Goal: Information Seeking & Learning: Learn about a topic

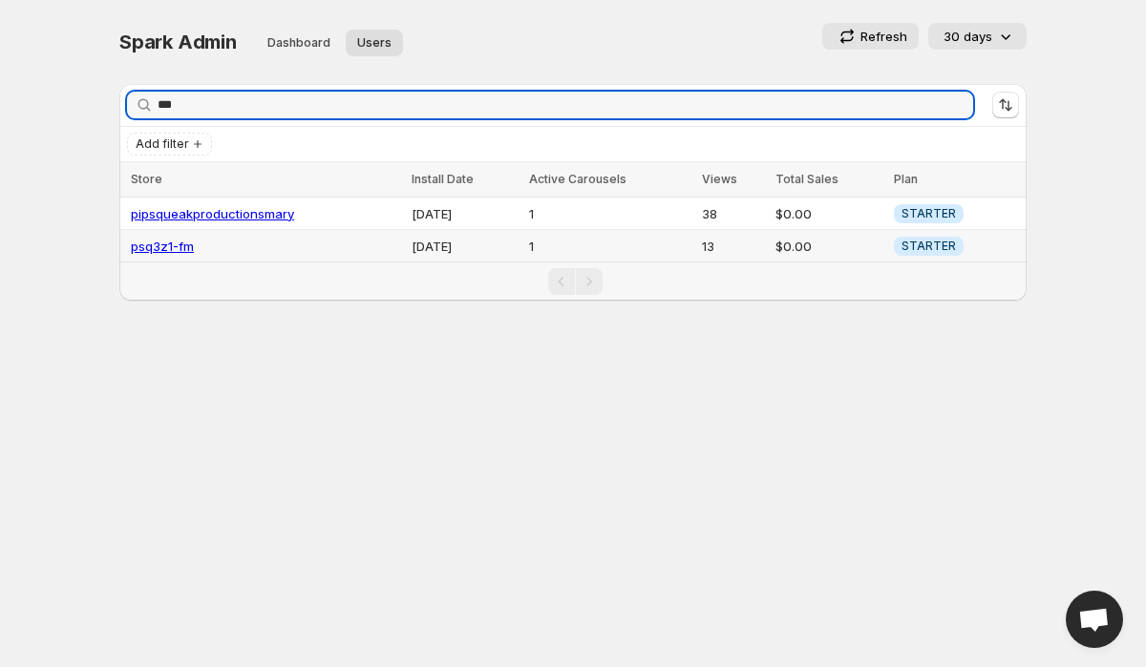
type input "***"
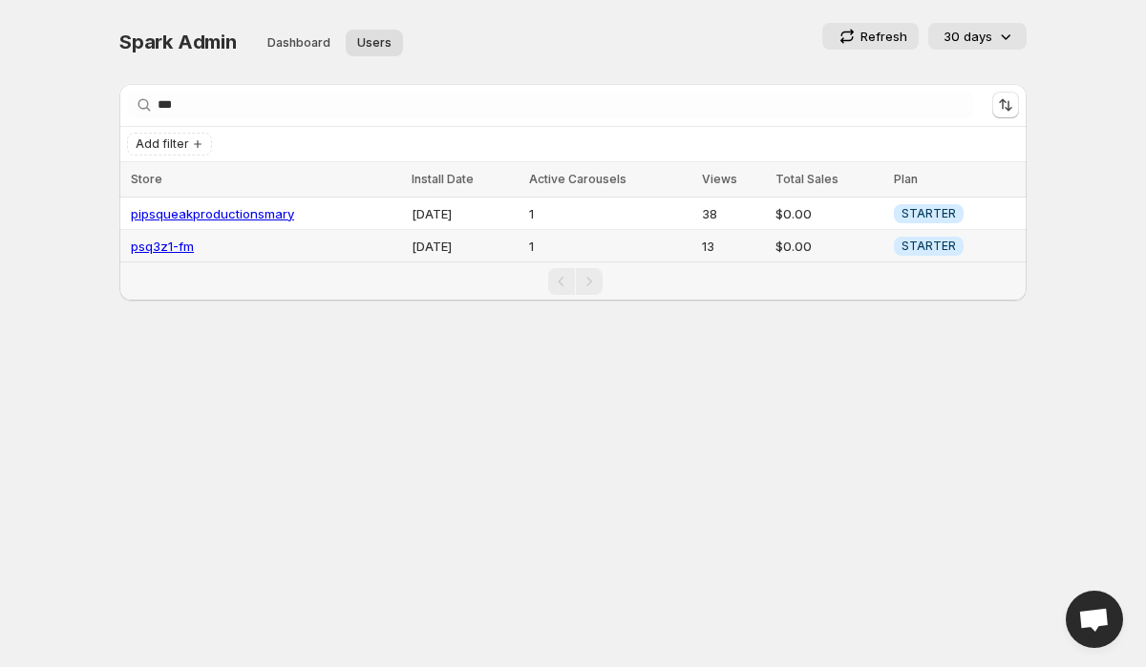
click at [166, 245] on link "psq3z1-fm" at bounding box center [162, 246] width 63 height 15
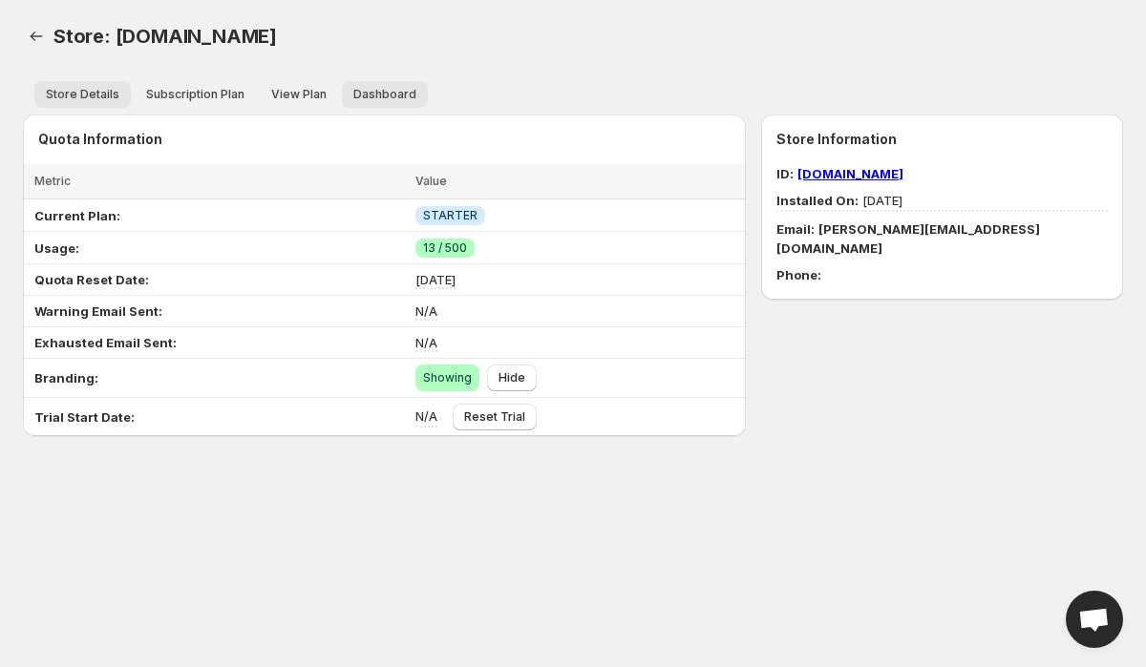
click at [388, 103] on button "Dashboard" at bounding box center [385, 94] width 86 height 27
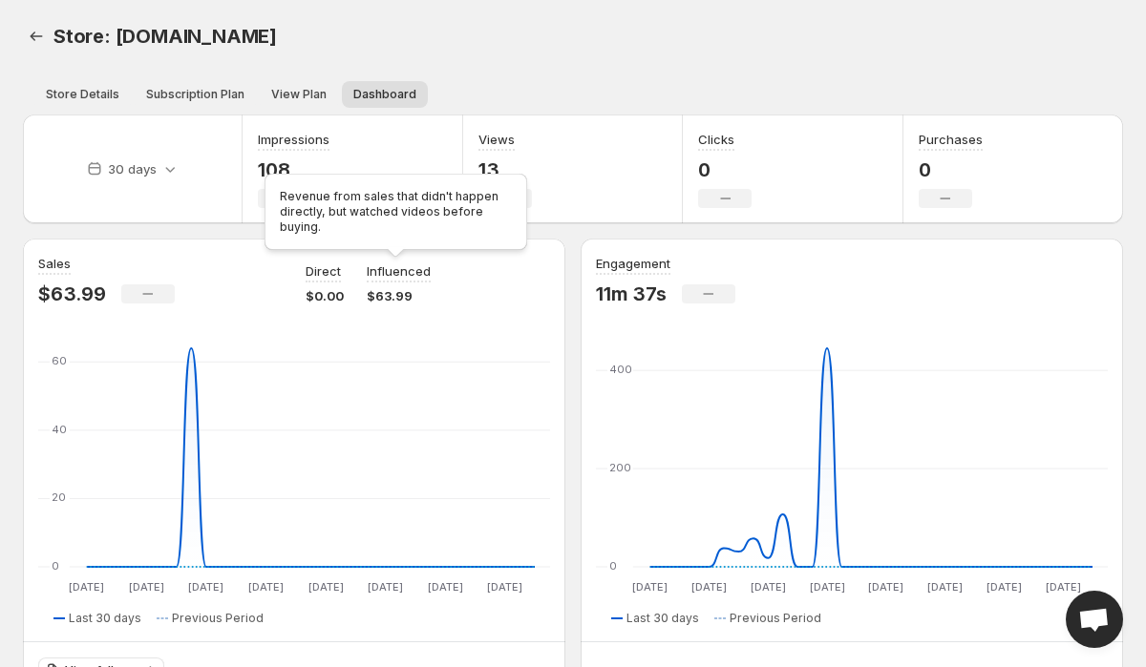
click at [405, 282] on span "Influenced" at bounding box center [399, 272] width 64 height 21
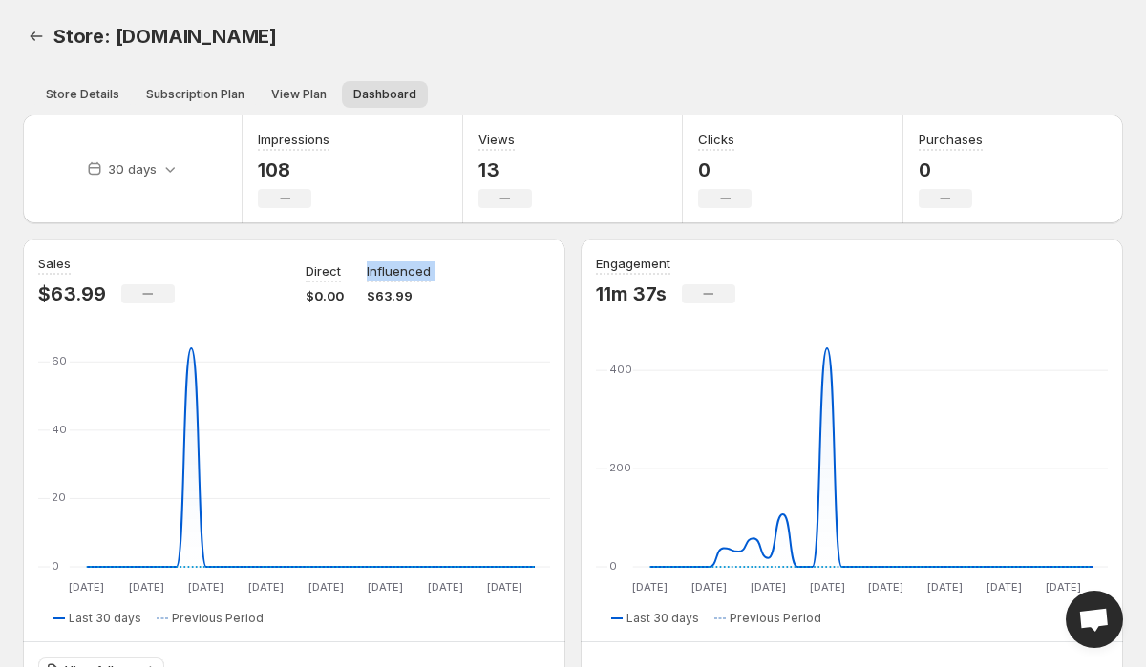
click at [474, 278] on div "Direct $0.00 Influenced $63.99" at bounding box center [428, 280] width 244 height 52
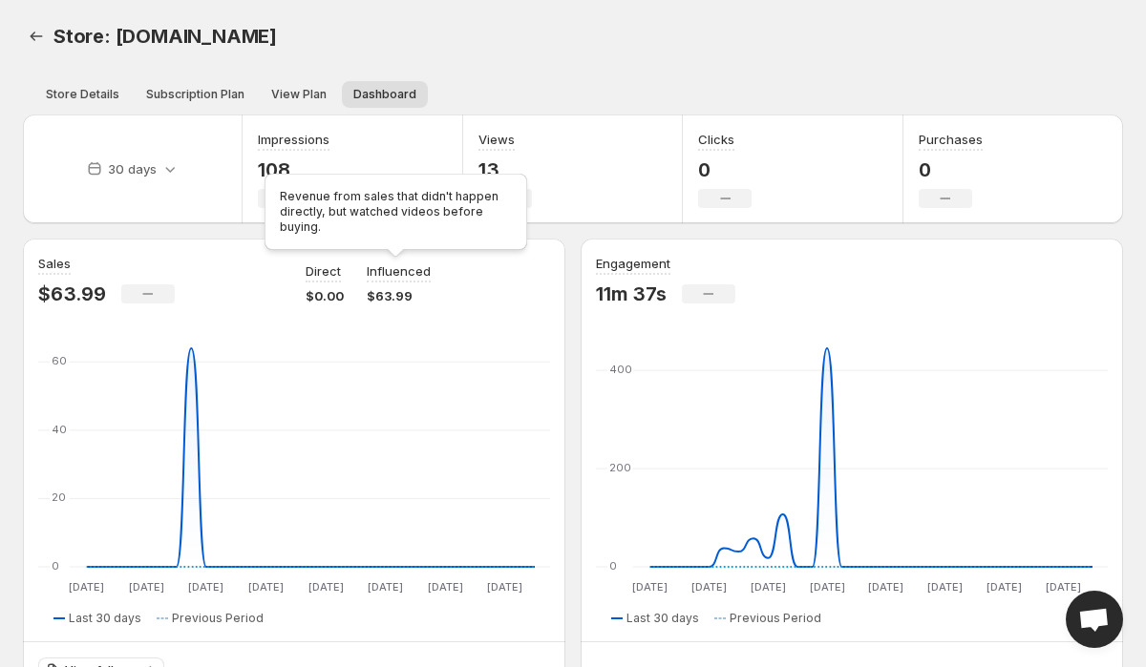
click at [401, 277] on p "Influenced" at bounding box center [399, 271] width 64 height 19
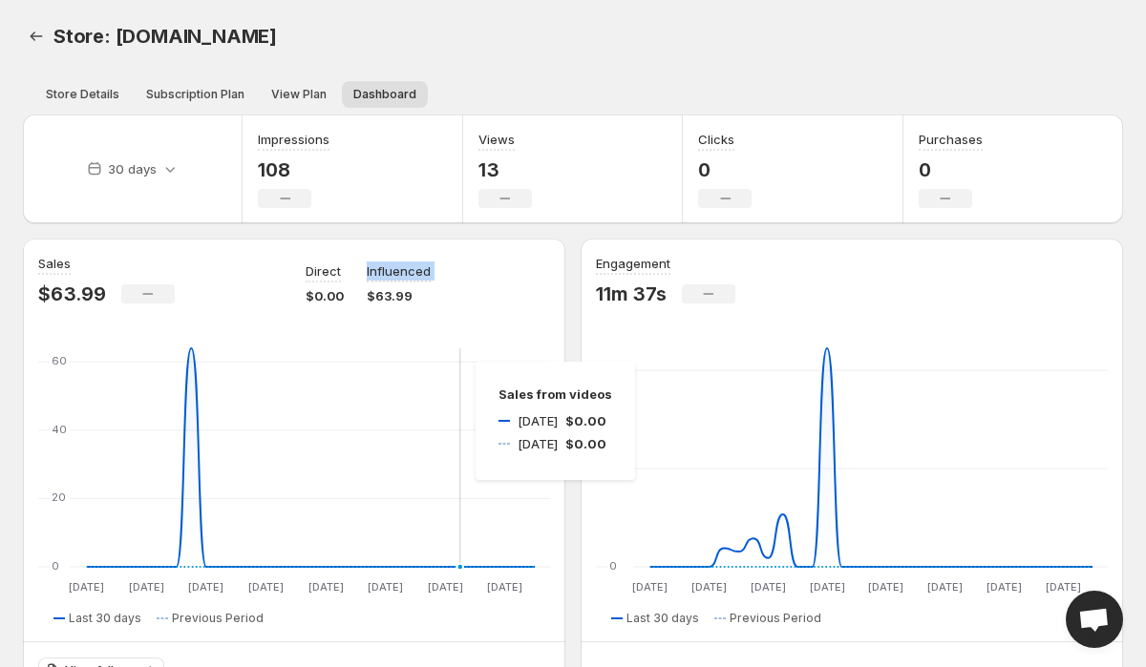
click at [456, 362] on line at bounding box center [294, 362] width 512 height 0
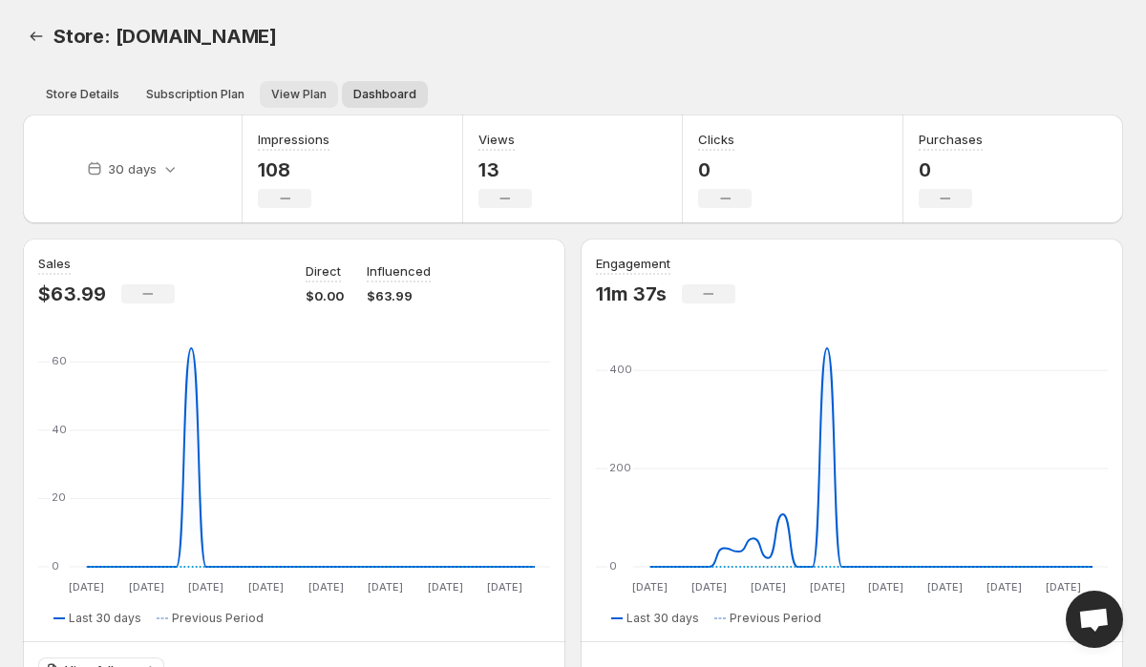
click at [271, 90] on span "View Plan" at bounding box center [298, 94] width 55 height 15
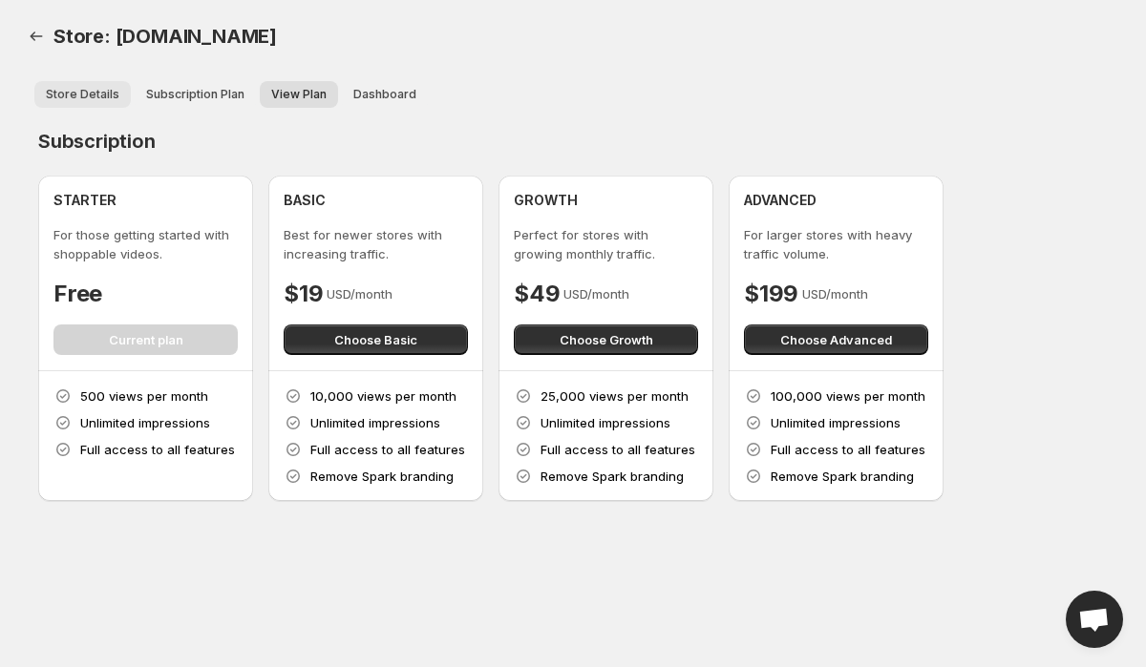
click at [87, 99] on span "Store Details" at bounding box center [83, 94] width 74 height 15
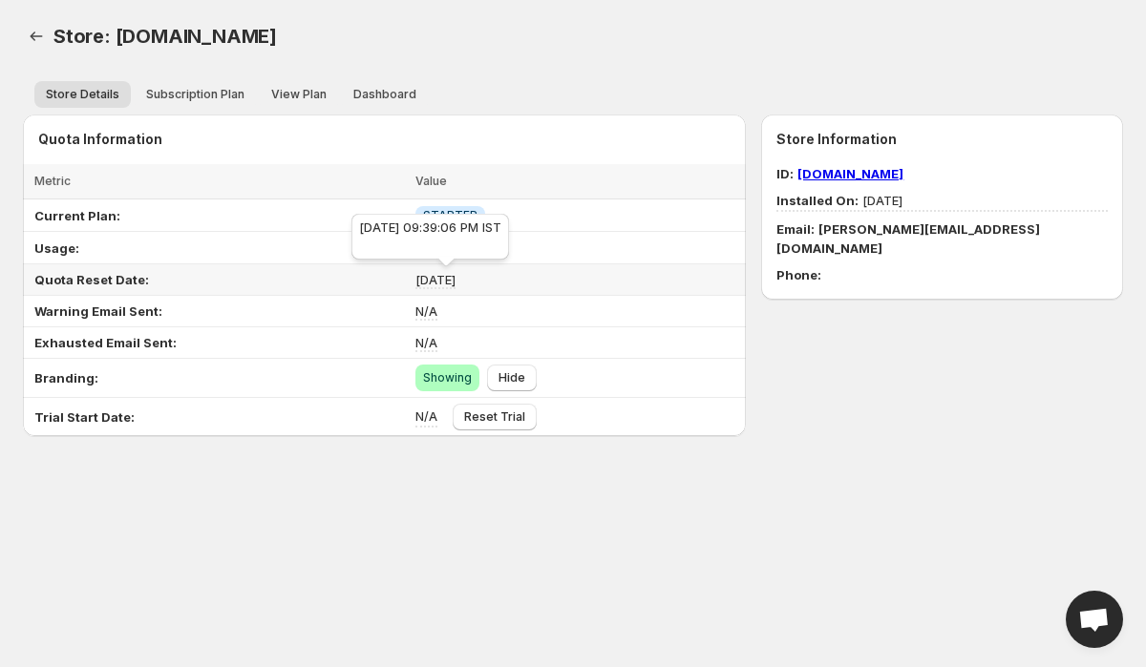
click at [459, 255] on div "[DATE] 09:39:06 PM IST" at bounding box center [430, 240] width 165 height 61
click at [604, 284] on td "[DATE]" at bounding box center [578, 281] width 336 height 32
click at [34, 42] on icon "Back" at bounding box center [36, 36] width 19 height 19
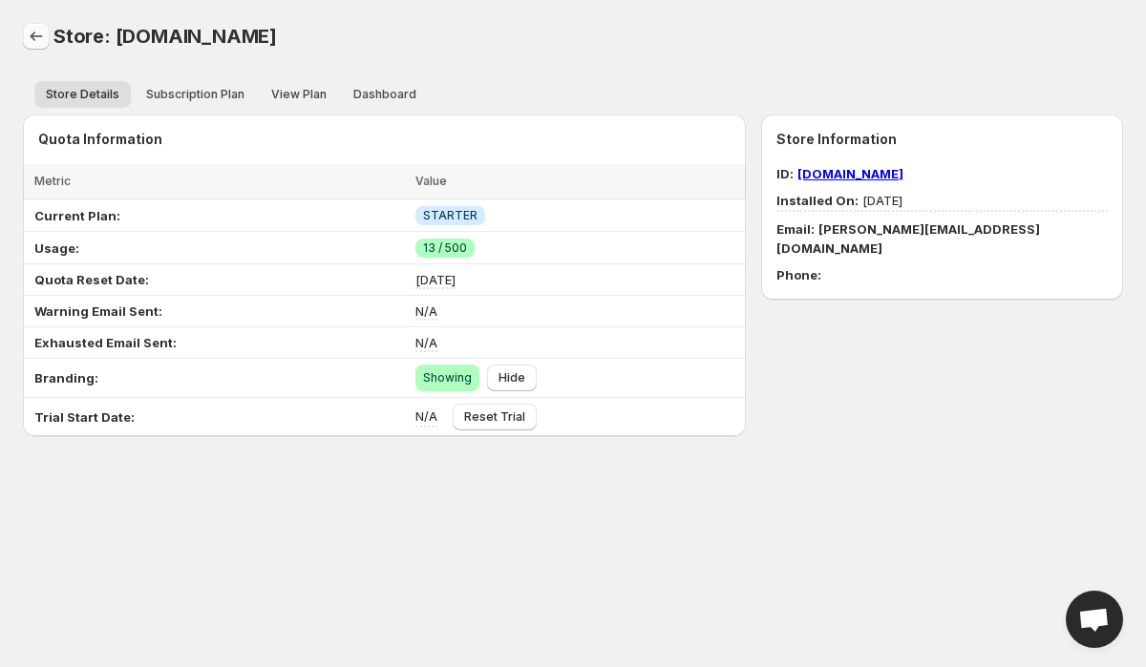
click at [32, 33] on icon "Back" at bounding box center [36, 36] width 19 height 19
click at [32, 36] on icon "Back" at bounding box center [37, 37] width 12 height 10
click at [45, 38] on icon "Back" at bounding box center [36, 36] width 19 height 19
click at [37, 39] on icon "Back" at bounding box center [36, 36] width 19 height 19
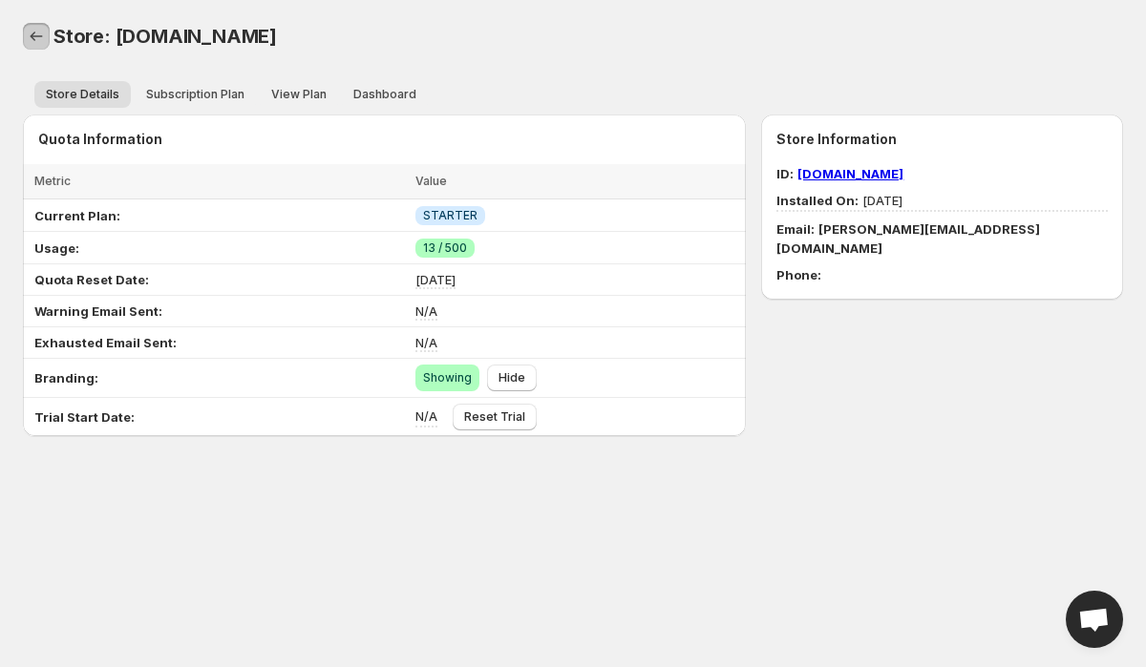
click at [37, 39] on icon "Back" at bounding box center [36, 36] width 19 height 19
click at [217, 50] on div "Store: [DOMAIN_NAME]. This page is ready Store: [DOMAIN_NAME]" at bounding box center [573, 36] width 1100 height 73
click at [41, 41] on icon "Back" at bounding box center [36, 36] width 19 height 19
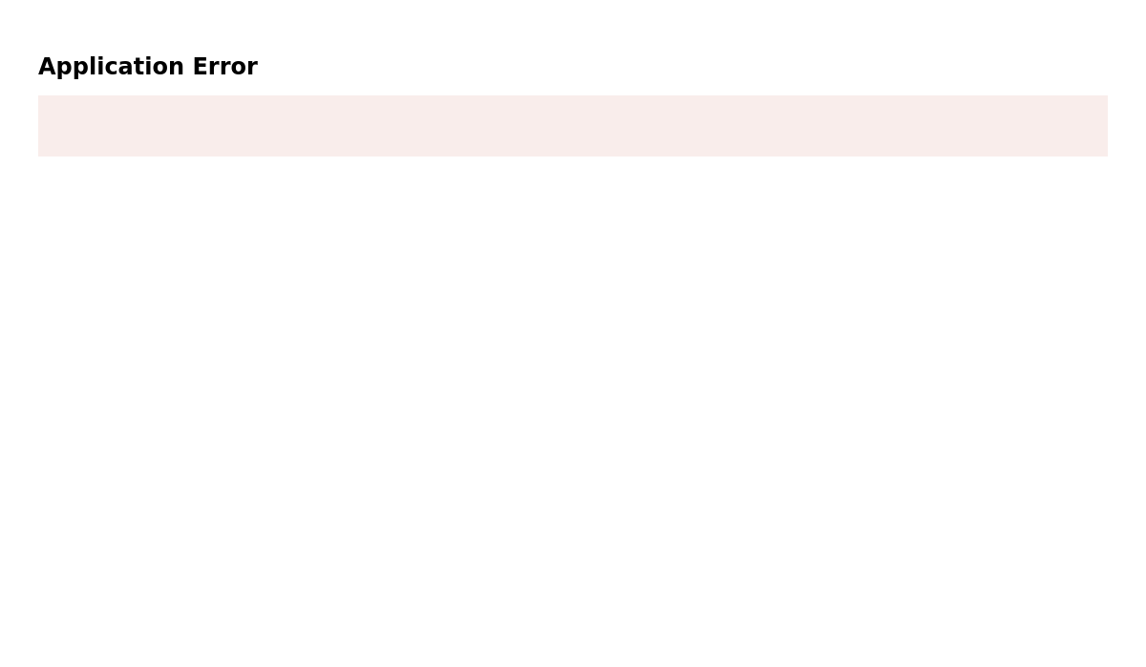
click at [270, 27] on main "Application Error" at bounding box center [573, 104] width 1131 height 192
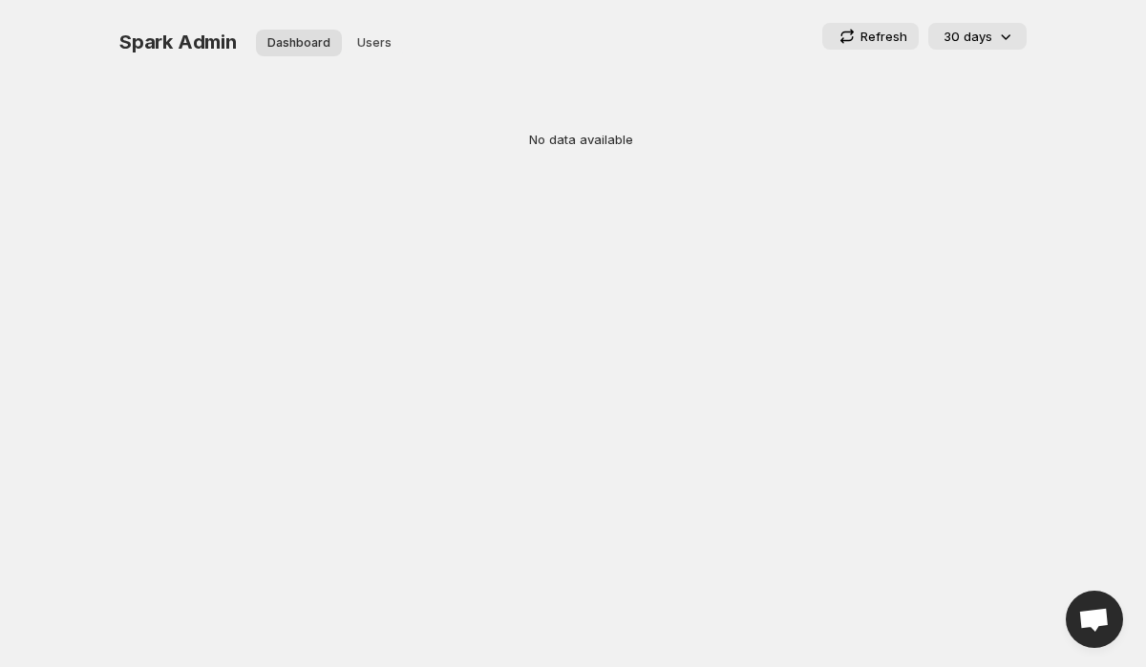
click at [579, 161] on div "No data available" at bounding box center [581, 139] width 892 height 80
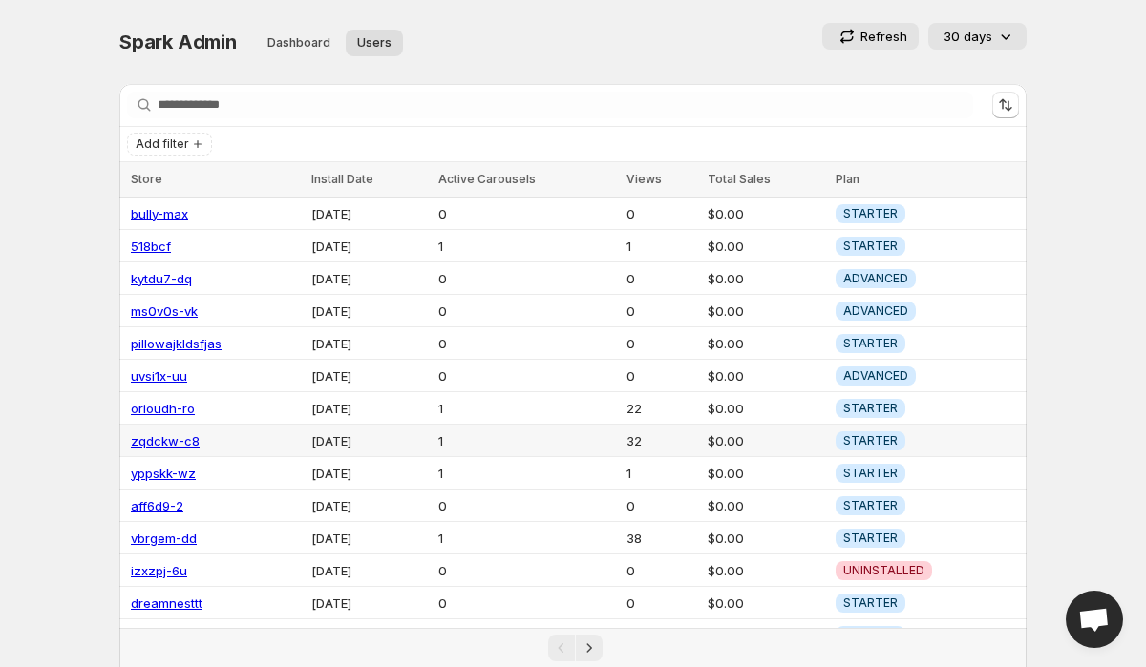
scroll to position [208, 0]
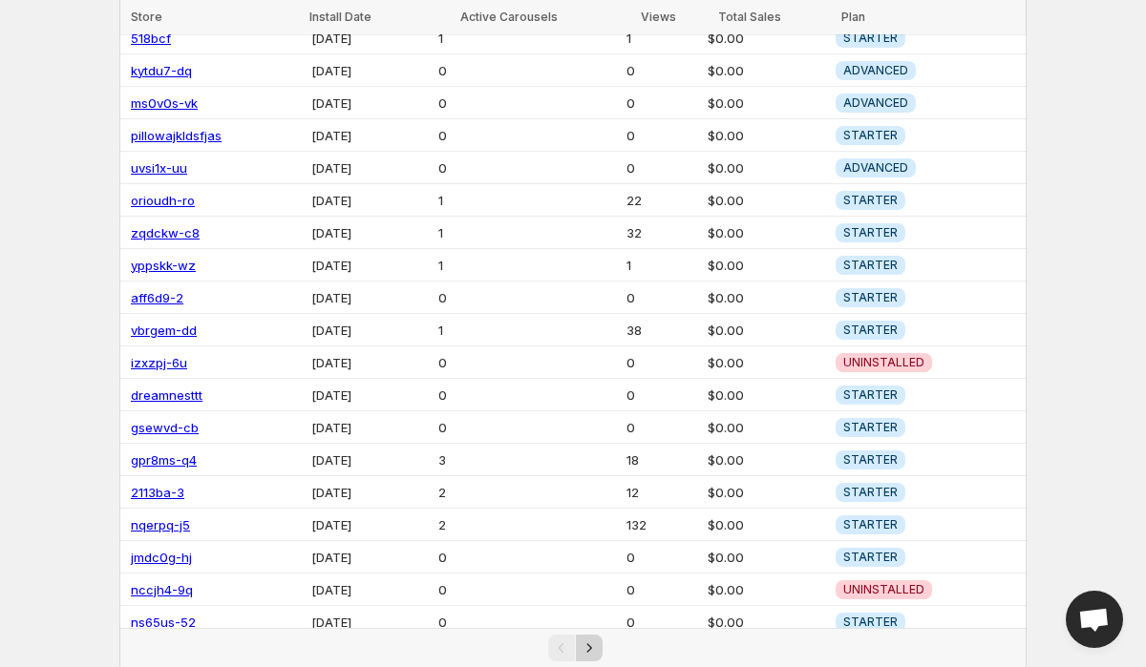
click at [582, 656] on icon "Next" at bounding box center [589, 648] width 19 height 19
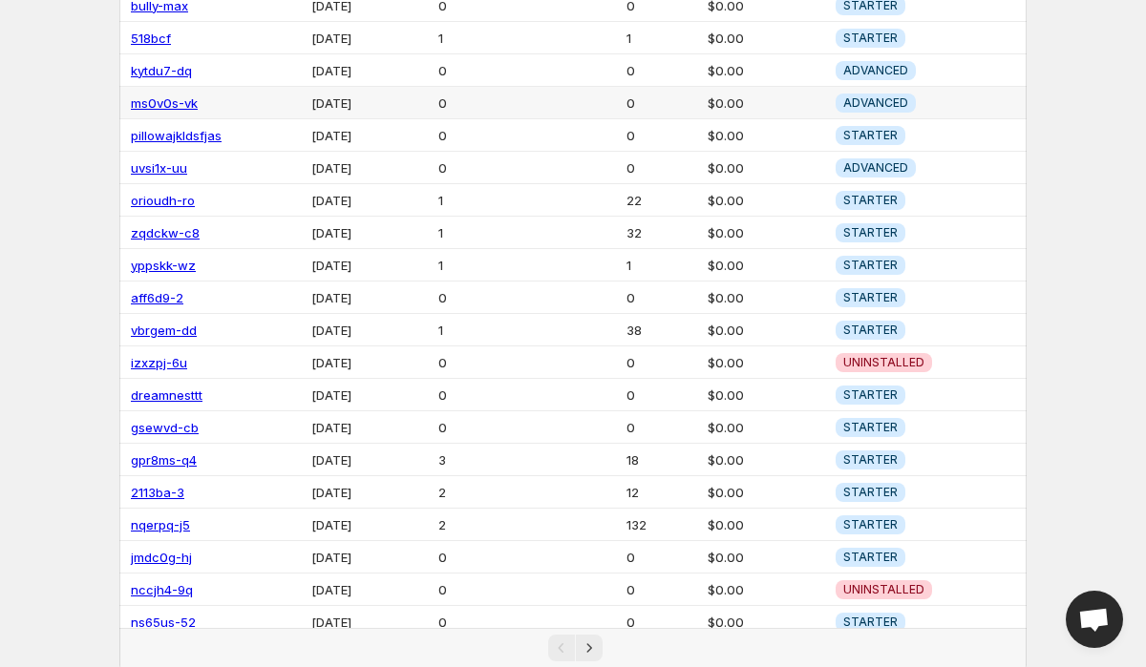
scroll to position [0, 0]
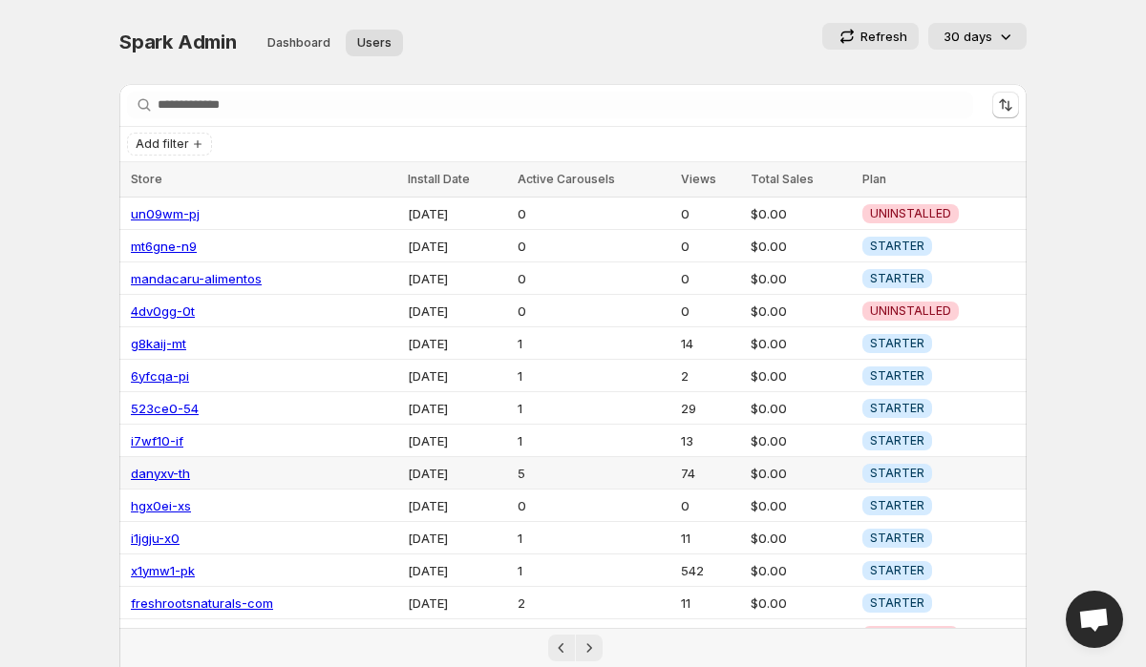
scroll to position [208, 0]
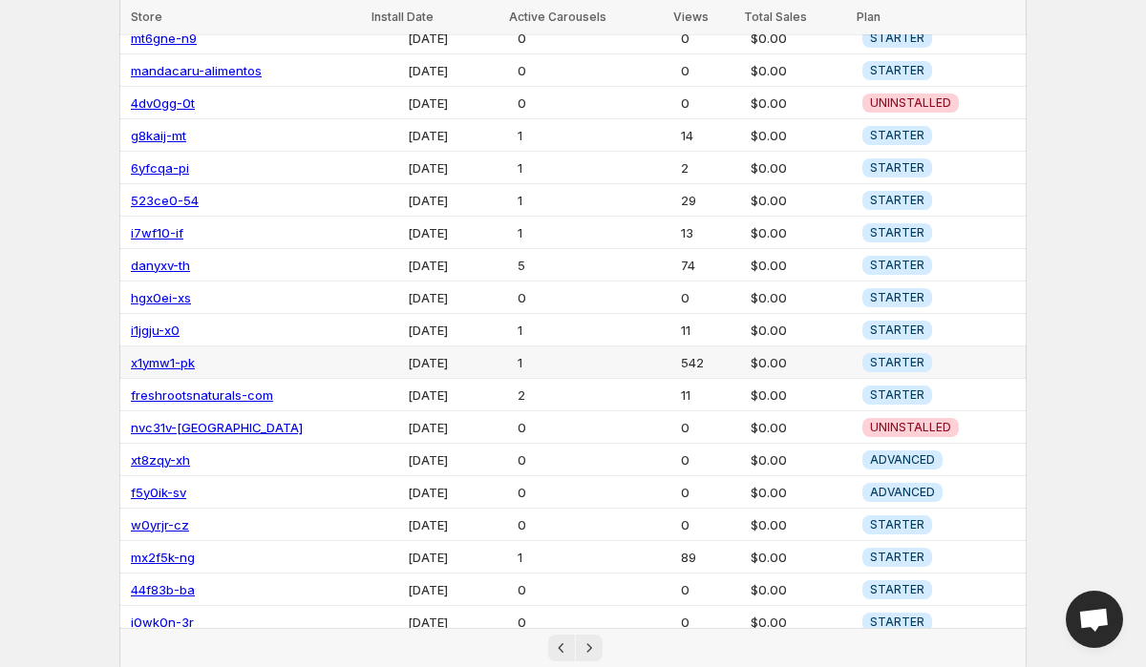
click at [164, 357] on link "x1ymw1-pk" at bounding box center [163, 362] width 64 height 15
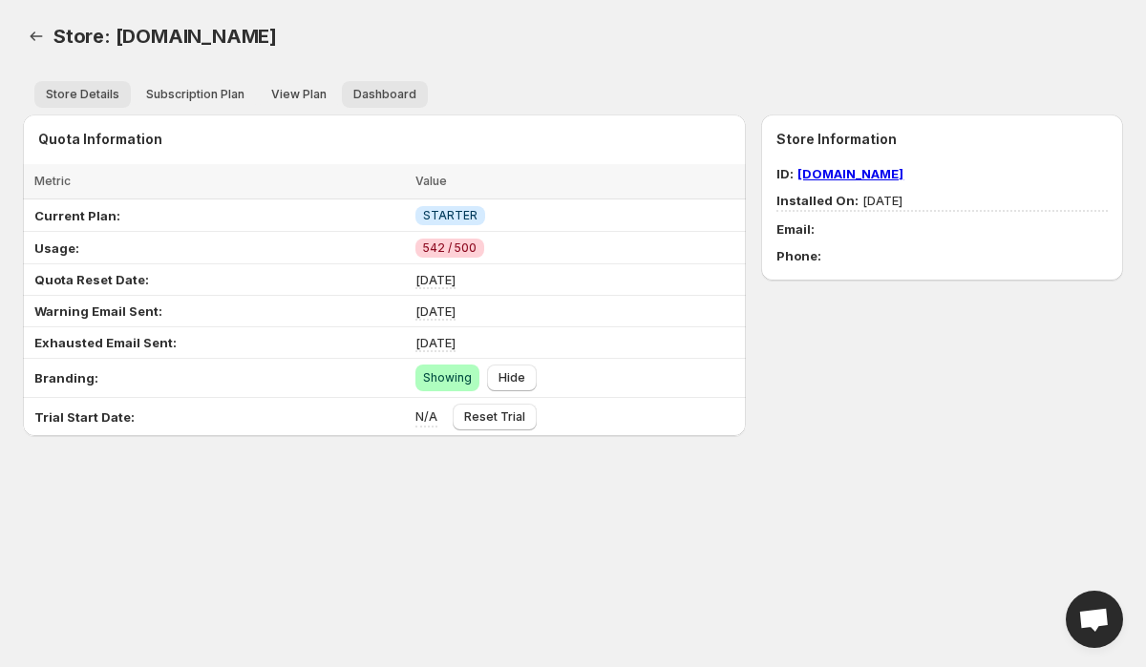
click at [363, 92] on span "Dashboard" at bounding box center [384, 94] width 63 height 15
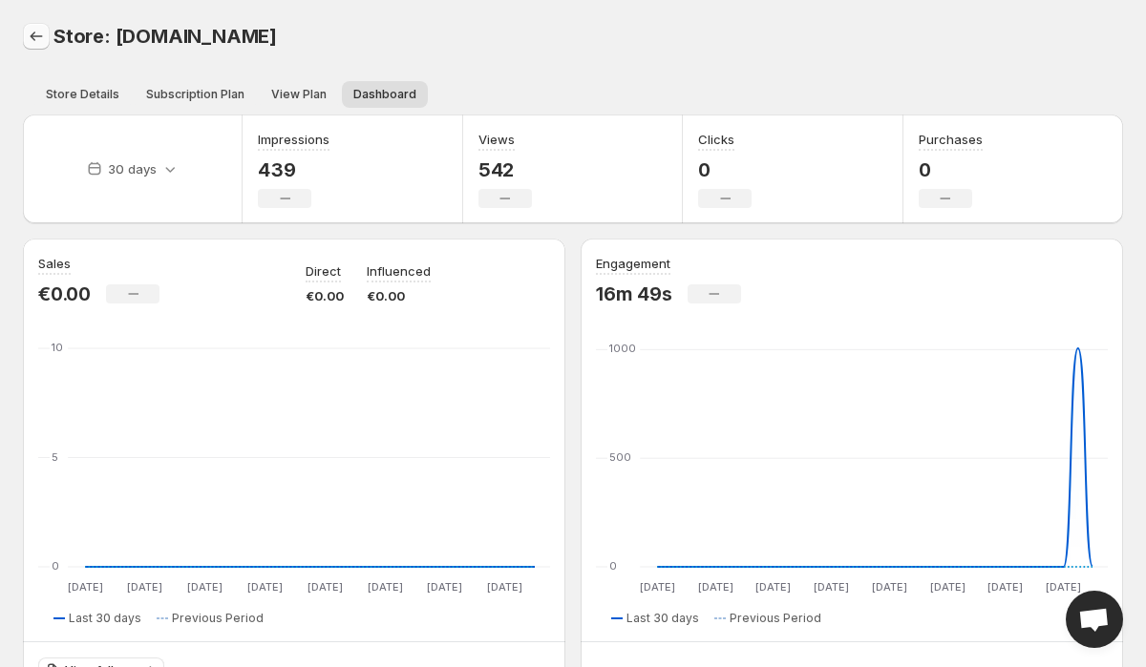
click at [27, 41] on icon "Back" at bounding box center [36, 36] width 19 height 19
click at [74, 95] on span "Store Details" at bounding box center [83, 94] width 74 height 15
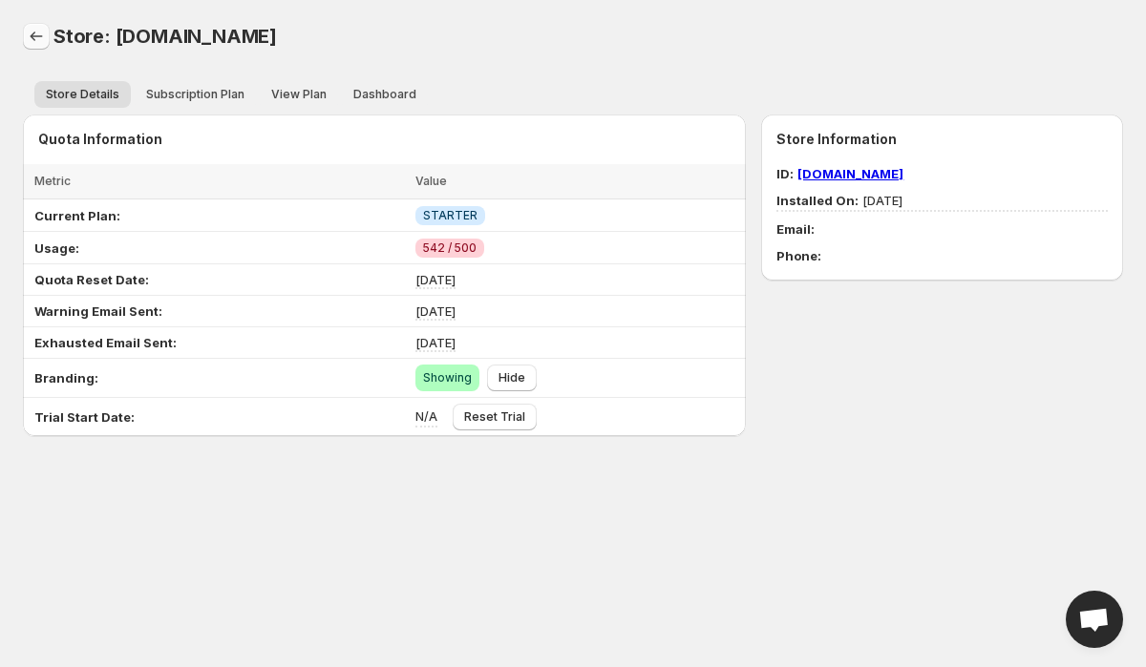
click at [40, 41] on icon "Back" at bounding box center [36, 36] width 19 height 19
click at [33, 36] on icon "Back" at bounding box center [36, 36] width 19 height 19
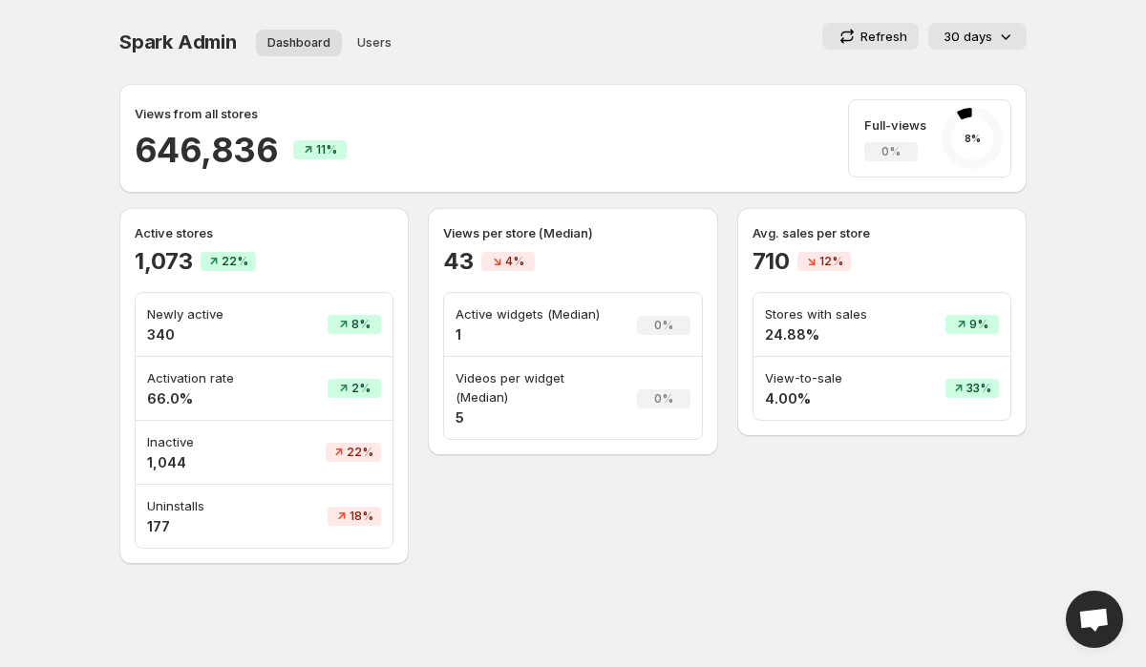
click at [124, 62] on div "Spark Admin. This page is ready Spark Admin Dashboard Users More views Dashboar…" at bounding box center [572, 42] width 907 height 84
click at [199, 36] on span "Spark Admin" at bounding box center [177, 42] width 117 height 23
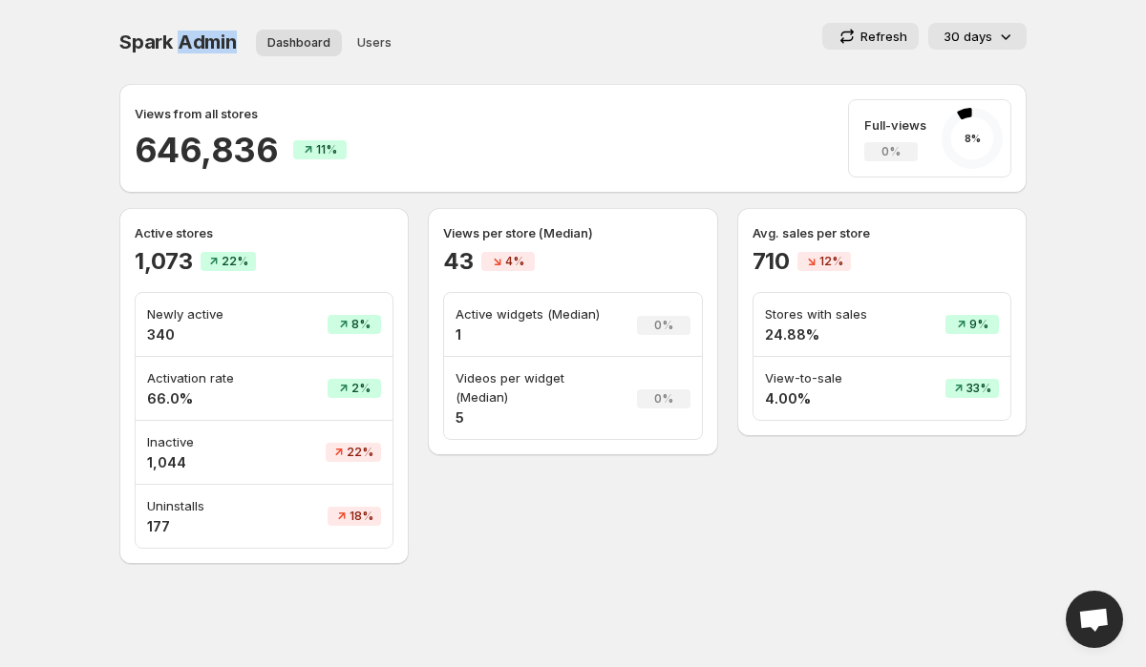
click at [199, 36] on span "Spark Admin" at bounding box center [177, 42] width 117 height 23
click at [511, 11] on div "Spark Admin. This page is ready Spark Admin Dashboard Users More views Dashboar…" at bounding box center [572, 42] width 907 height 84
click at [146, 263] on h2 "1,073" at bounding box center [164, 261] width 58 height 31
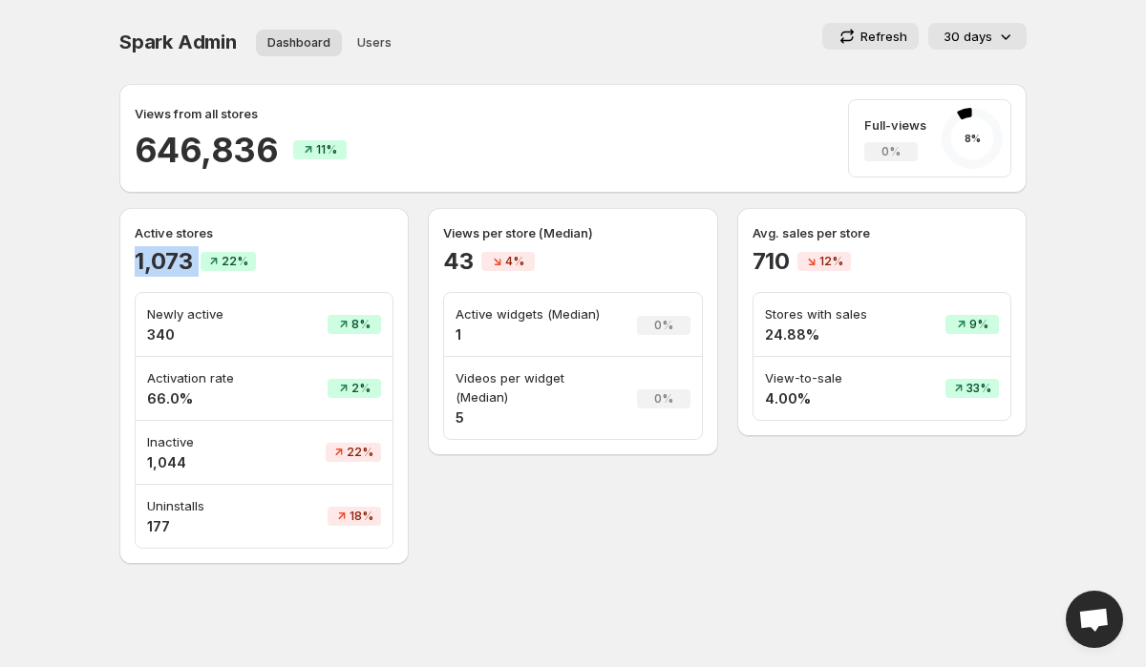
click at [288, 317] on td "8%" at bounding box center [339, 325] width 107 height 64
click at [212, 385] on p "Activation rate" at bounding box center [210, 378] width 127 height 19
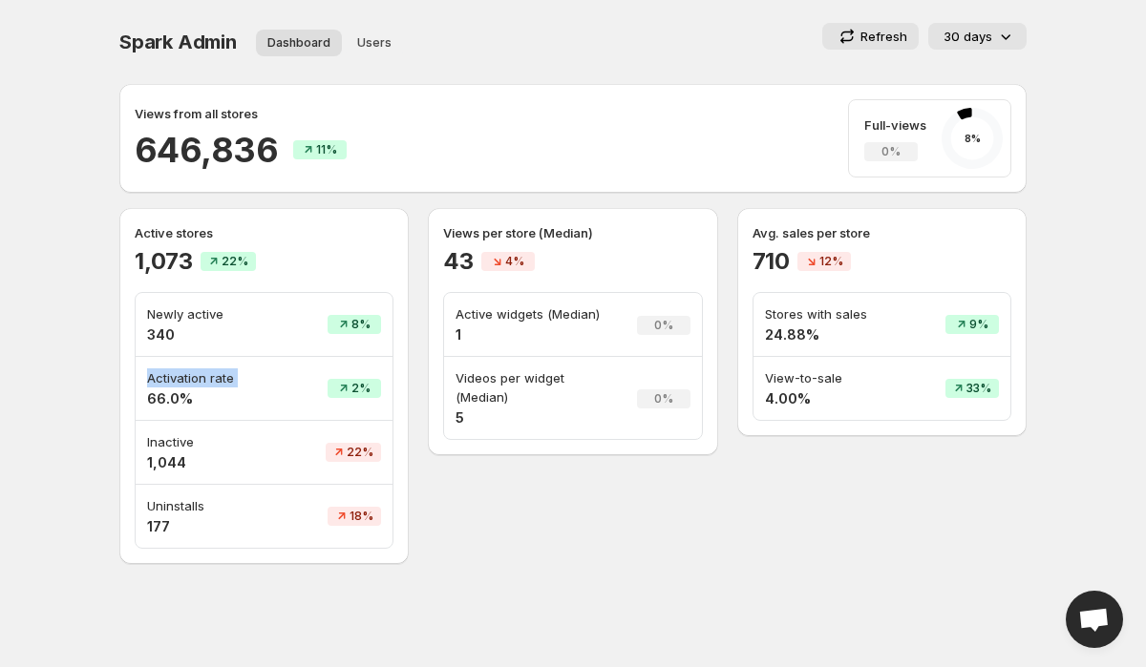
click at [188, 440] on p "Inactive" at bounding box center [210, 442] width 127 height 19
click at [201, 489] on td "Uninstalls 177" at bounding box center [211, 516] width 150 height 63
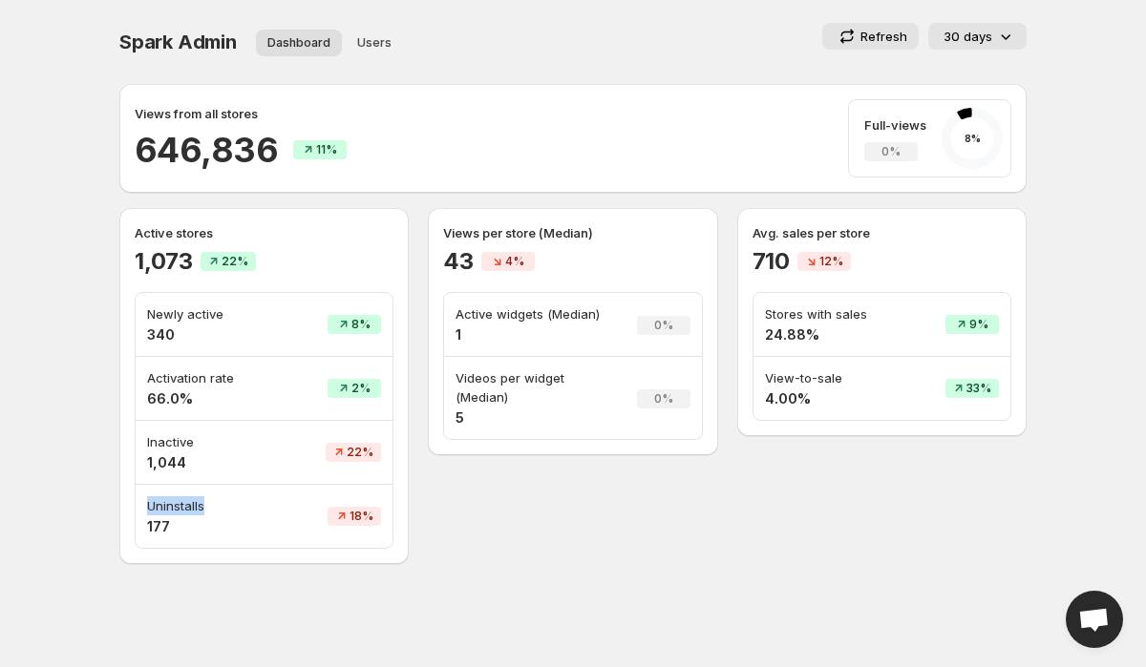
click at [201, 489] on td "Uninstalls 177" at bounding box center [211, 516] width 150 height 63
click at [467, 472] on div "Views per store (Median) 43 4% Active widgets (Median) 1 0% Videos per widget (…" at bounding box center [572, 386] width 289 height 356
click at [506, 375] on p "Videos per widget (Median)" at bounding box center [534, 388] width 158 height 38
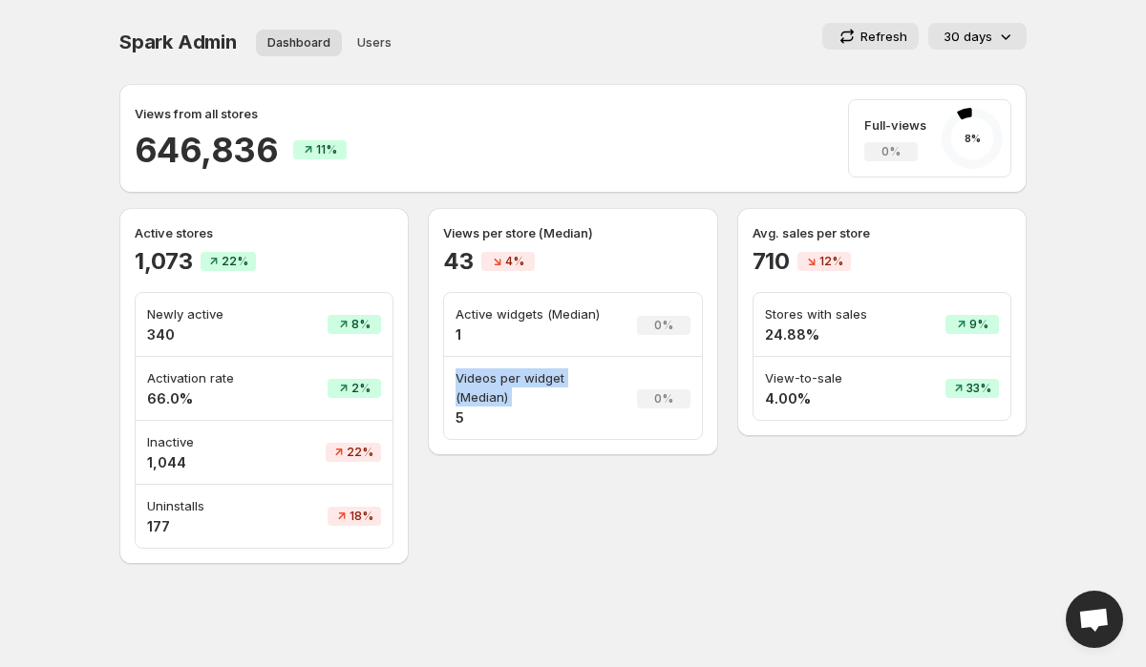
click at [561, 313] on p "Active widgets (Median)" at bounding box center [534, 314] width 158 height 19
click at [610, 313] on p "Active widgets (Median)" at bounding box center [534, 314] width 158 height 19
click at [545, 233] on p "Views per store (Median)" at bounding box center [572, 232] width 259 height 19
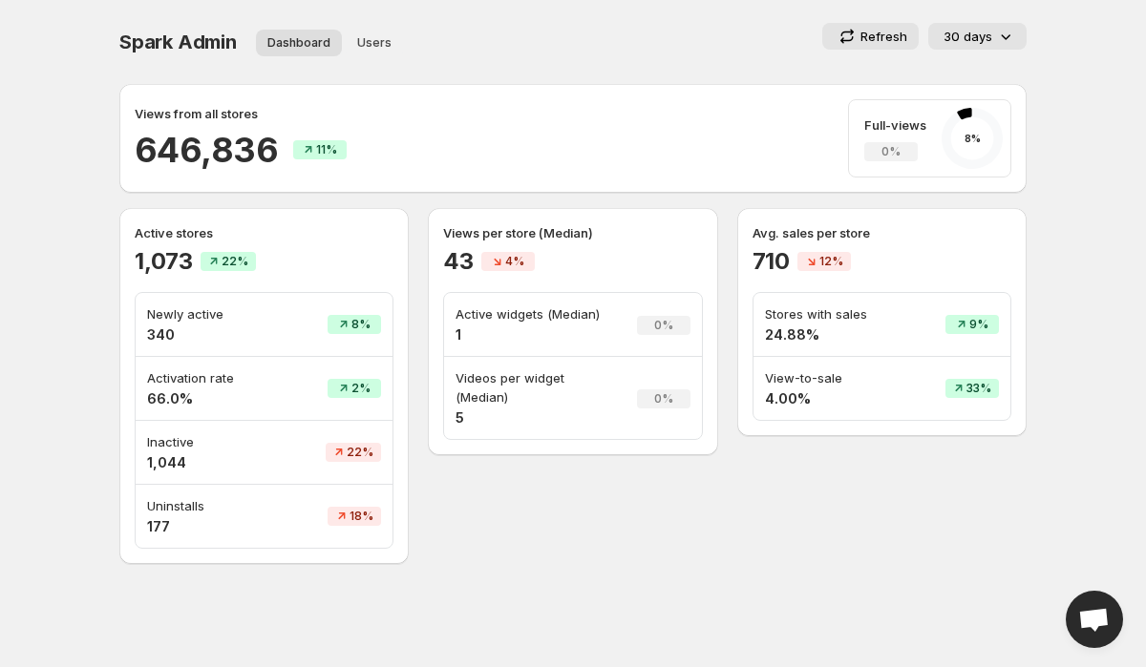
click at [545, 233] on p "Views per store (Median)" at bounding box center [572, 232] width 259 height 19
click at [632, 233] on p "Views per store (Median)" at bounding box center [572, 232] width 259 height 19
click at [796, 234] on p "Avg. sales per store" at bounding box center [881, 232] width 259 height 19
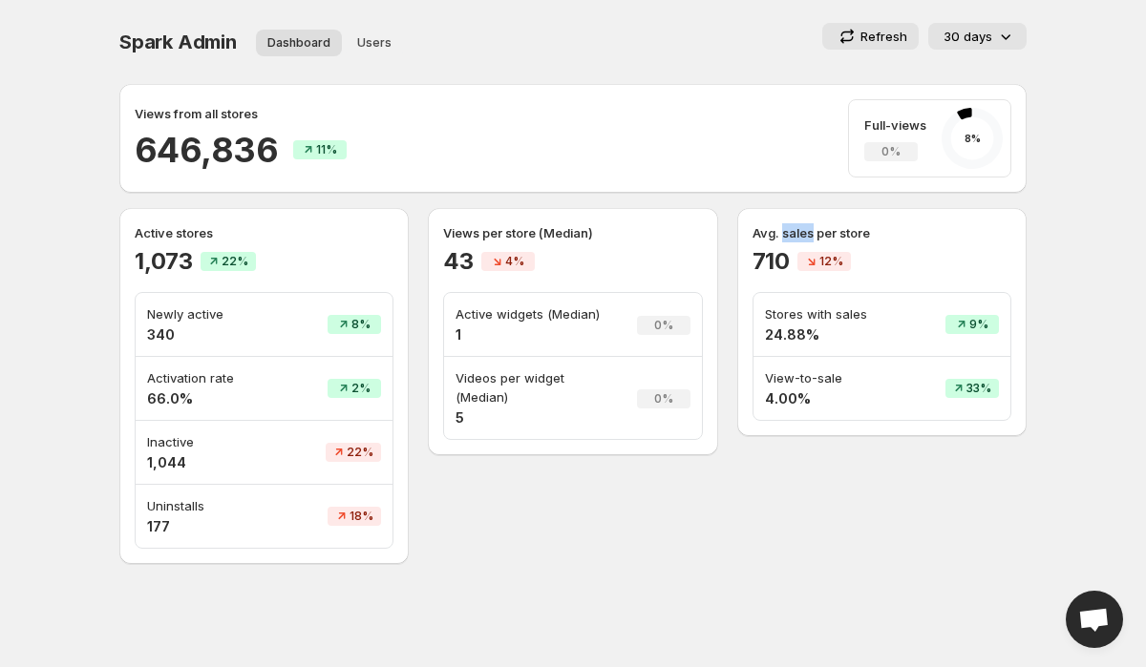
click at [796, 234] on p "Avg. sales per store" at bounding box center [881, 232] width 259 height 19
click at [854, 232] on p "Avg. sales per store" at bounding box center [881, 232] width 259 height 19
click at [811, 315] on p "Stores with sales" at bounding box center [833, 314] width 137 height 19
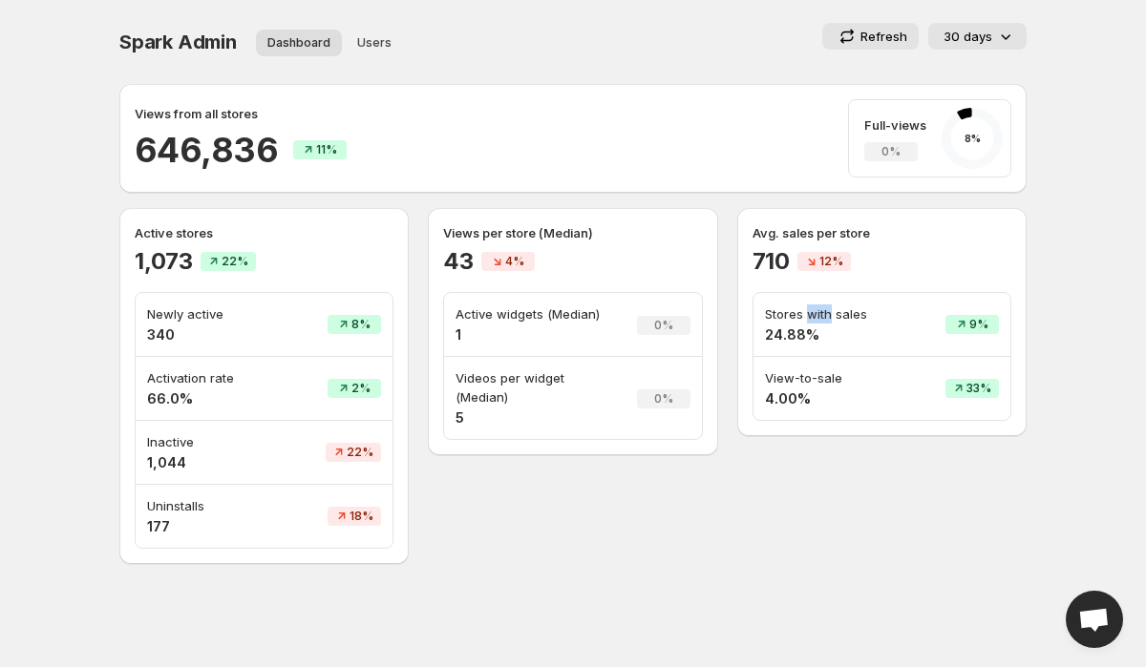
click at [811, 315] on p "Stores with sales" at bounding box center [833, 314] width 137 height 19
click at [820, 413] on td "View-to-sale 4.00%" at bounding box center [832, 388] width 159 height 63
click at [835, 377] on p "View-to-sale" at bounding box center [833, 378] width 137 height 19
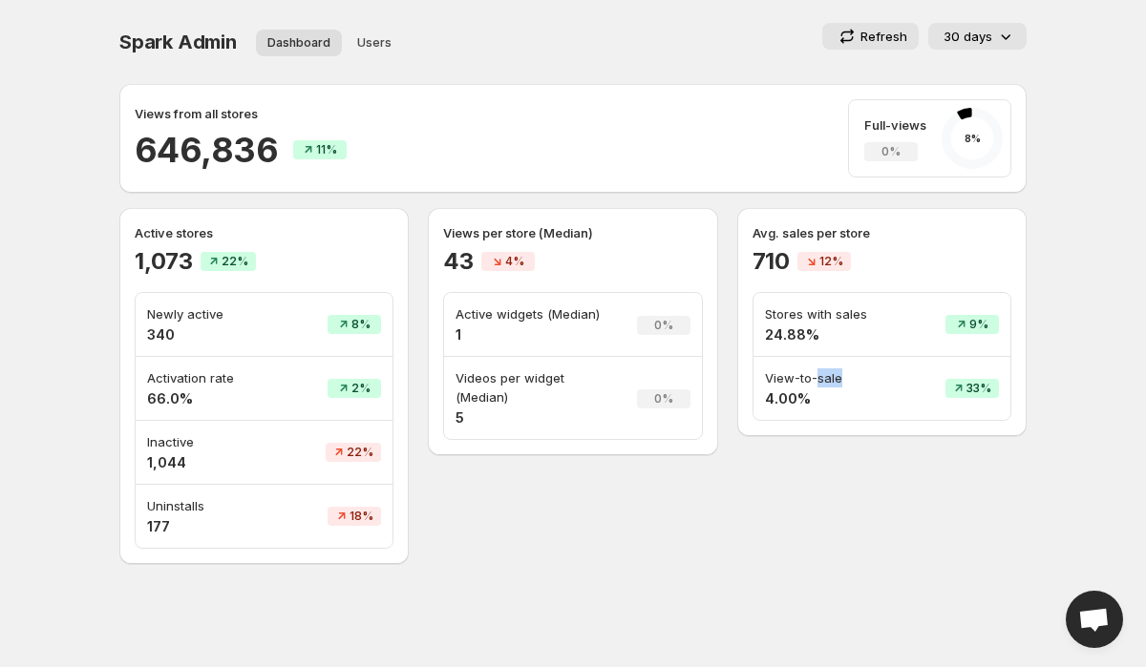
click at [835, 377] on p "View-to-sale" at bounding box center [833, 378] width 137 height 19
click at [913, 419] on td "33%" at bounding box center [961, 388] width 97 height 63
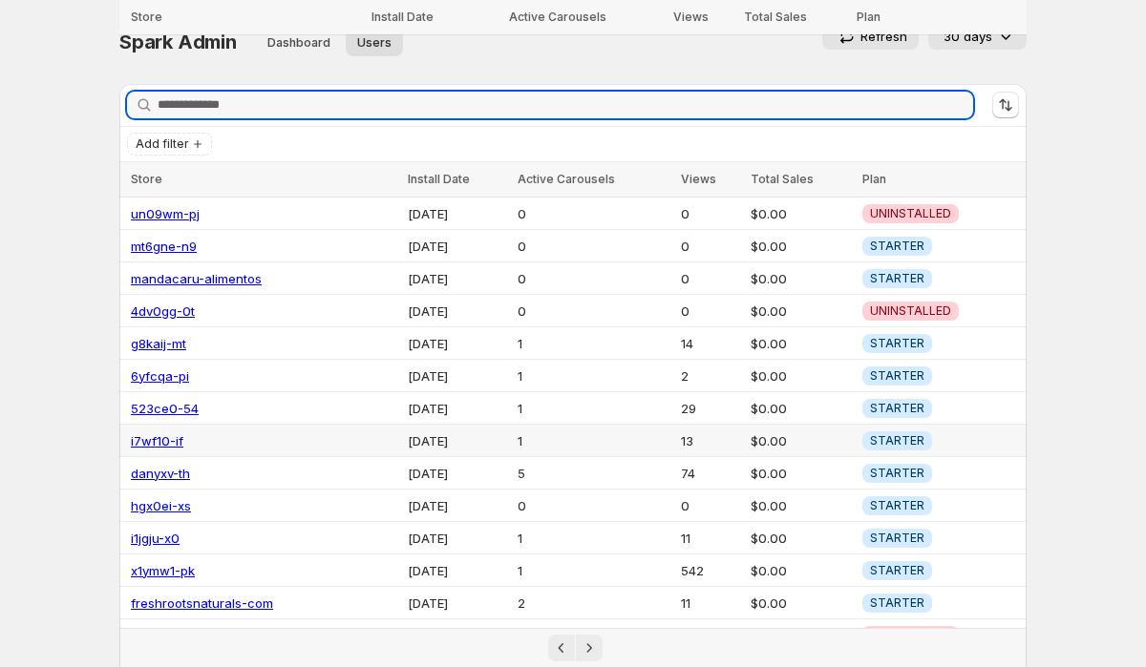
scroll to position [208, 0]
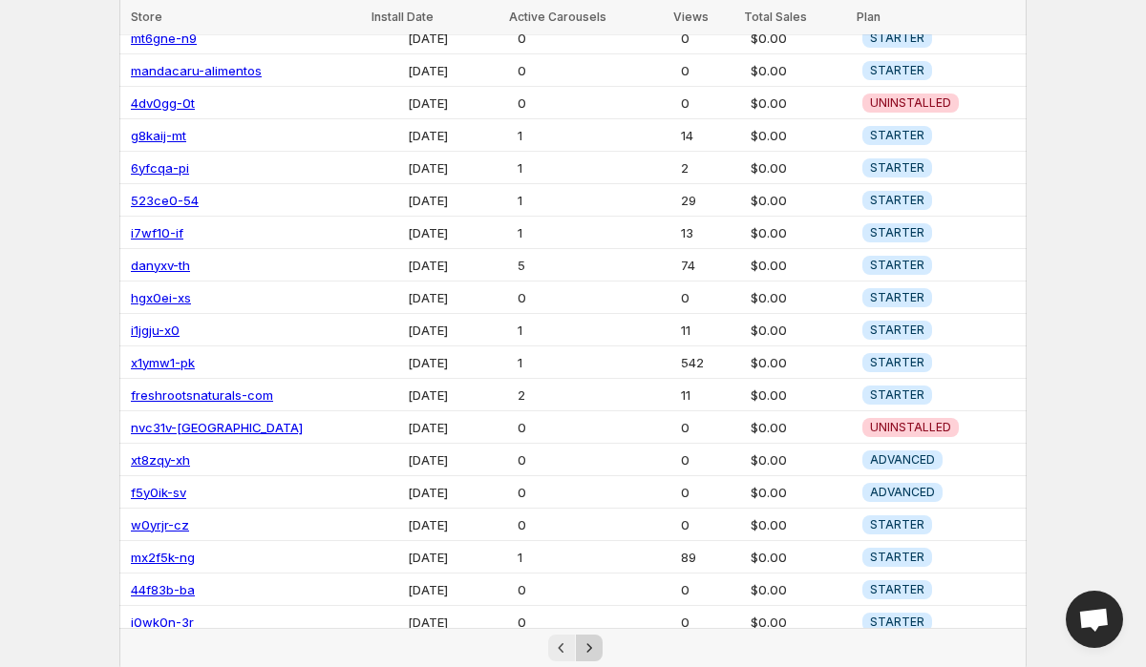
click at [595, 641] on icon "Next" at bounding box center [589, 648] width 19 height 19
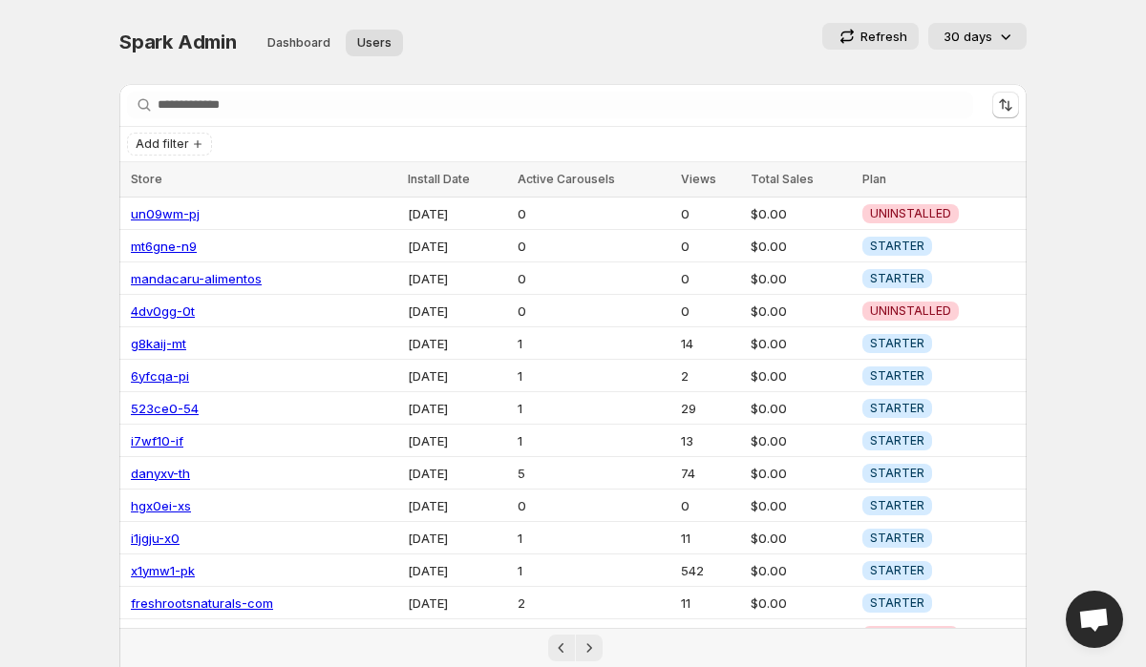
click at [161, 64] on div "Spark Admin. This page is ready Spark Admin Dashboard Users More views Dashboar…" at bounding box center [572, 42] width 907 height 84
click at [189, 42] on span "Spark Admin" at bounding box center [177, 42] width 117 height 23
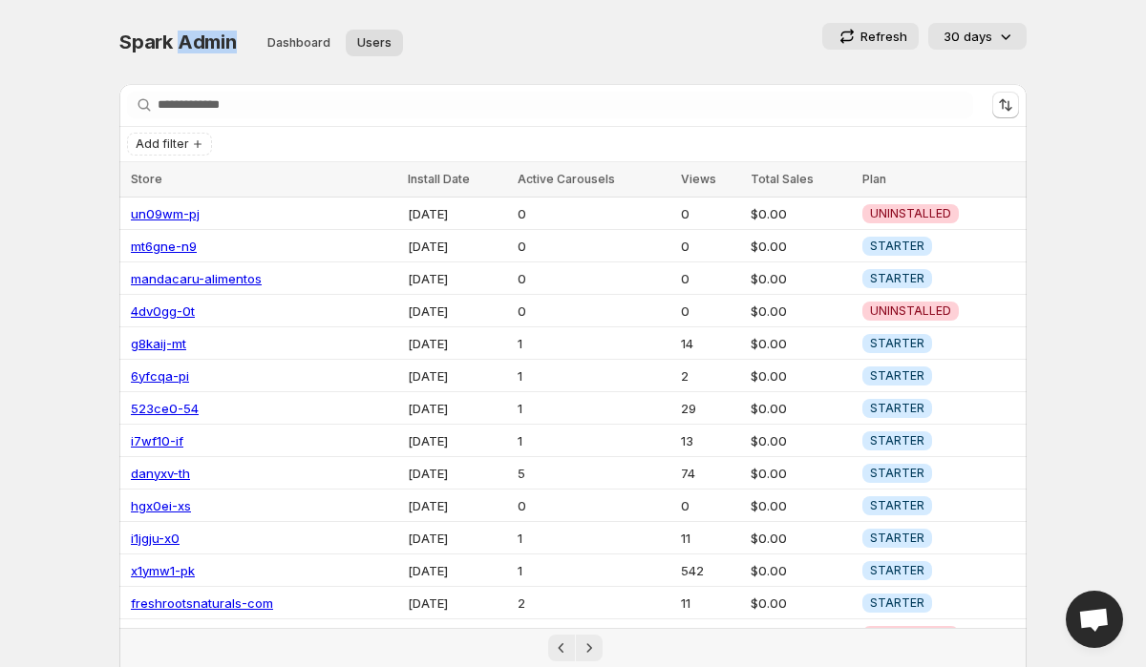
click at [189, 42] on span "Spark Admin" at bounding box center [177, 42] width 117 height 23
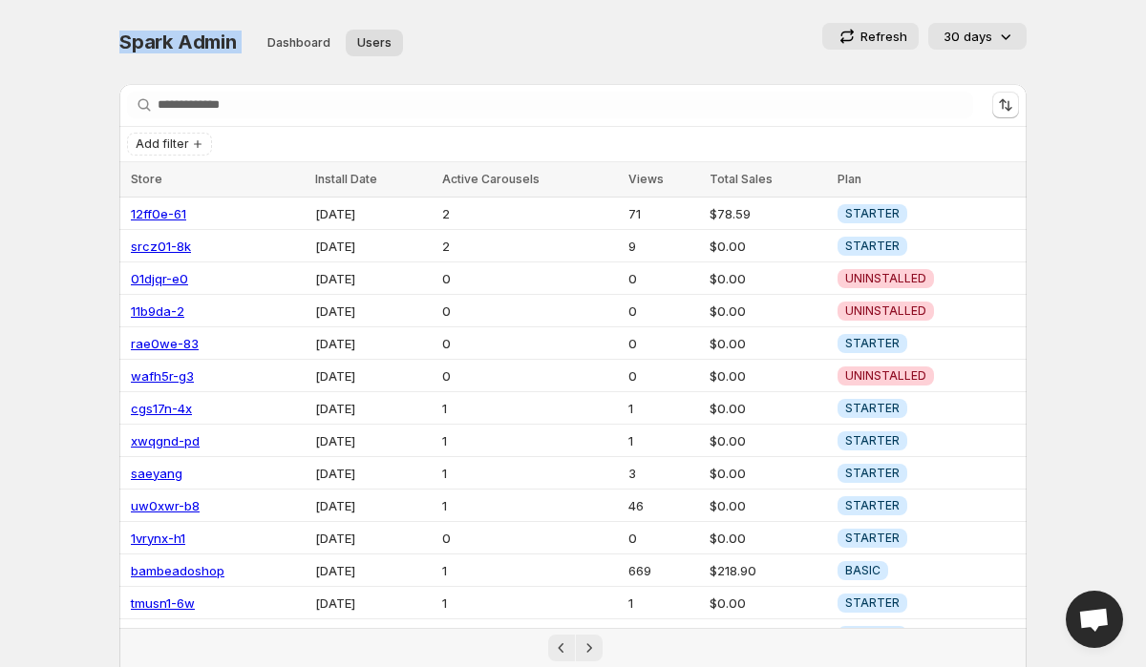
click at [181, 50] on span "Spark Admin" at bounding box center [177, 42] width 117 height 23
click at [523, 43] on div "Refresh 30 days" at bounding box center [774, 36] width 503 height 27
click at [743, 211] on td "$78.59" at bounding box center [768, 214] width 128 height 32
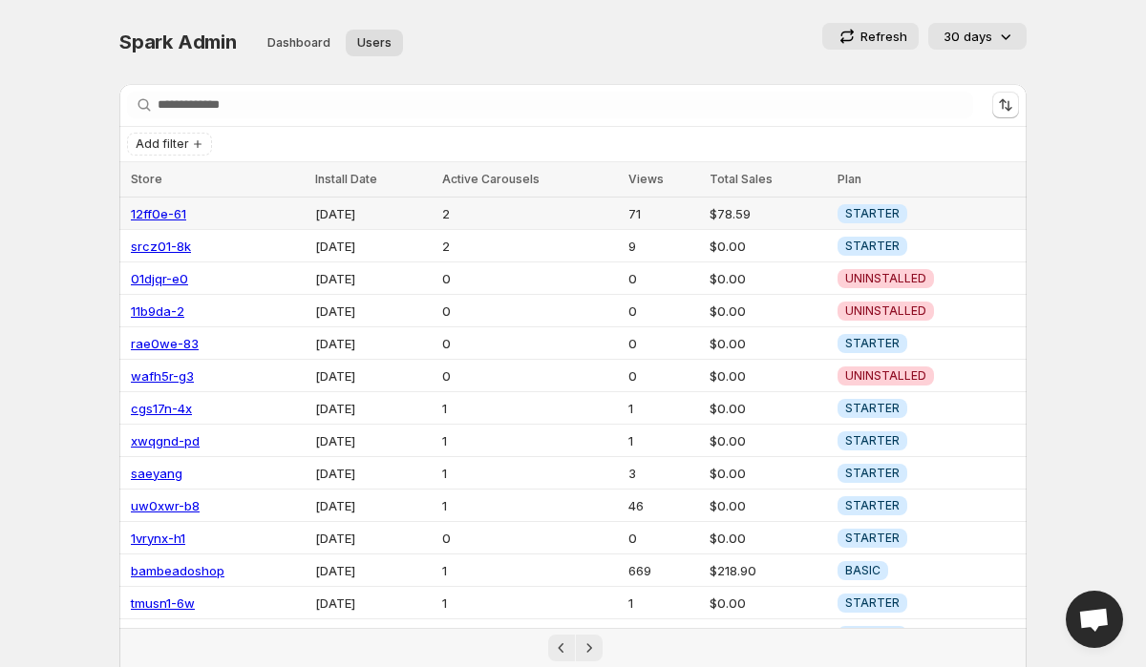
click at [743, 211] on td "$78.59" at bounding box center [768, 214] width 128 height 32
click at [737, 213] on td "$78.59" at bounding box center [768, 214] width 128 height 32
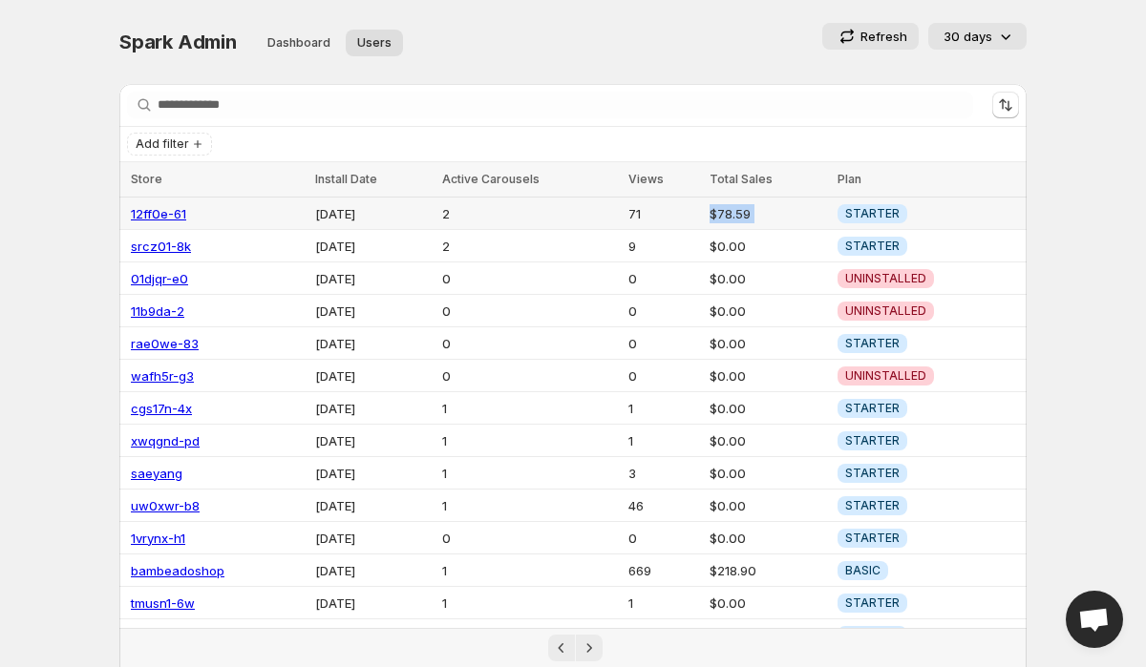
click at [761, 219] on td "$78.59" at bounding box center [768, 214] width 128 height 32
click at [725, 219] on td "$78.59" at bounding box center [768, 214] width 128 height 32
click at [751, 215] on td "$78.59" at bounding box center [768, 214] width 128 height 32
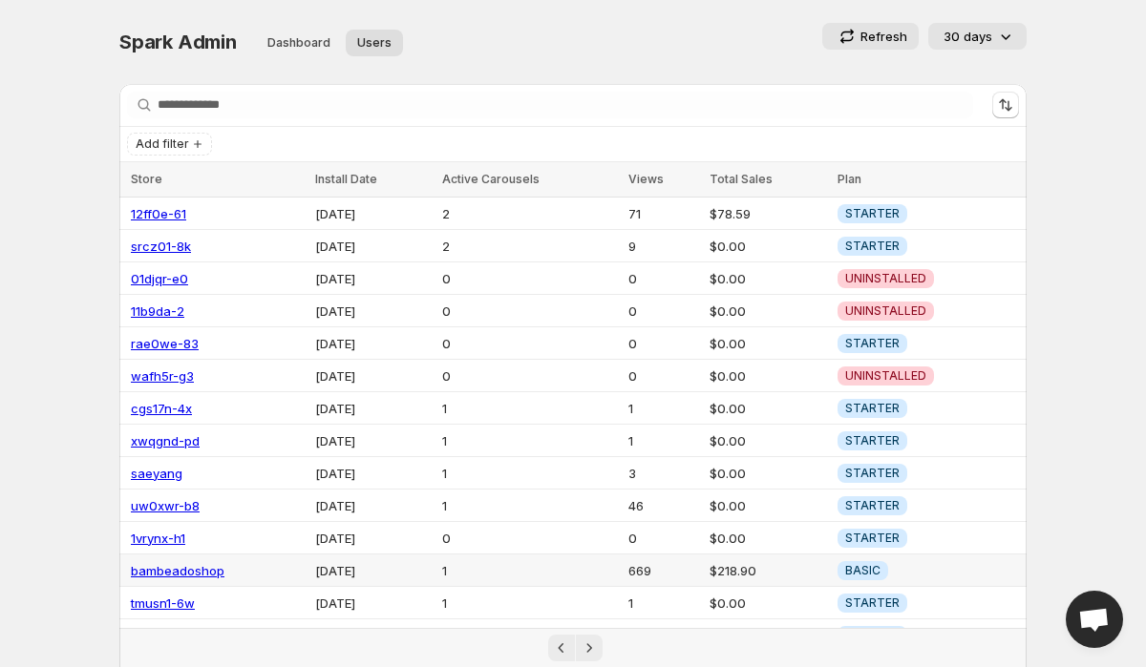
click at [751, 560] on td "$218.90" at bounding box center [768, 571] width 128 height 32
click at [770, 564] on td "$218.90" at bounding box center [768, 571] width 128 height 32
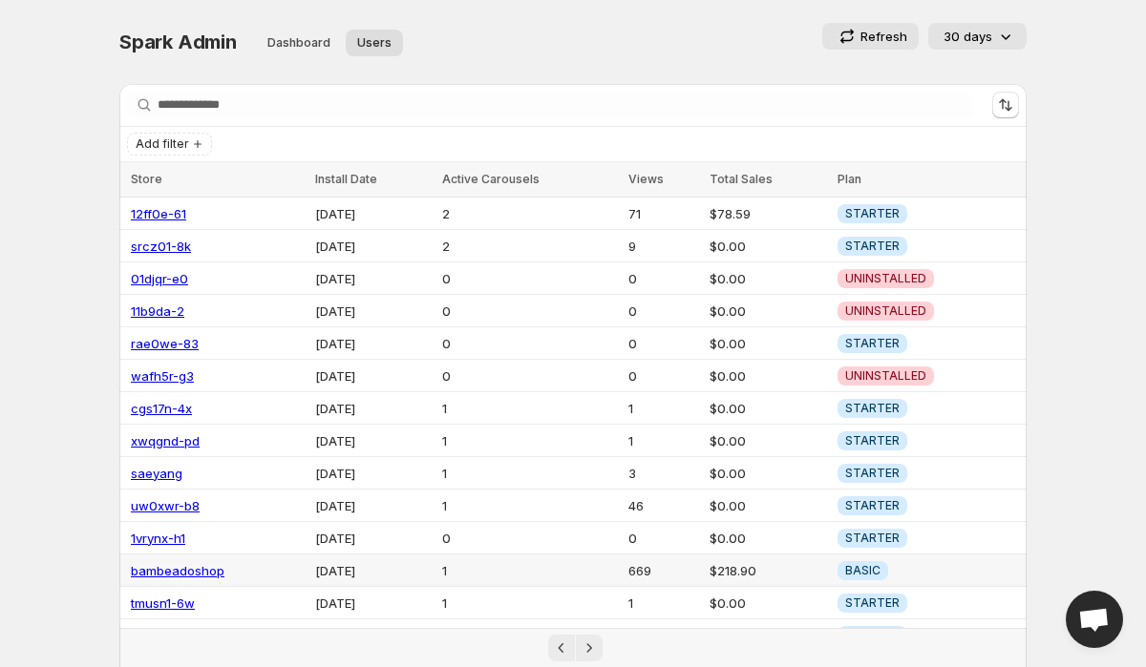
click at [770, 564] on td "$218.90" at bounding box center [768, 571] width 128 height 32
click at [746, 558] on td "$218.90" at bounding box center [768, 571] width 128 height 32
click at [979, 31] on p "30 days" at bounding box center [967, 36] width 49 height 19
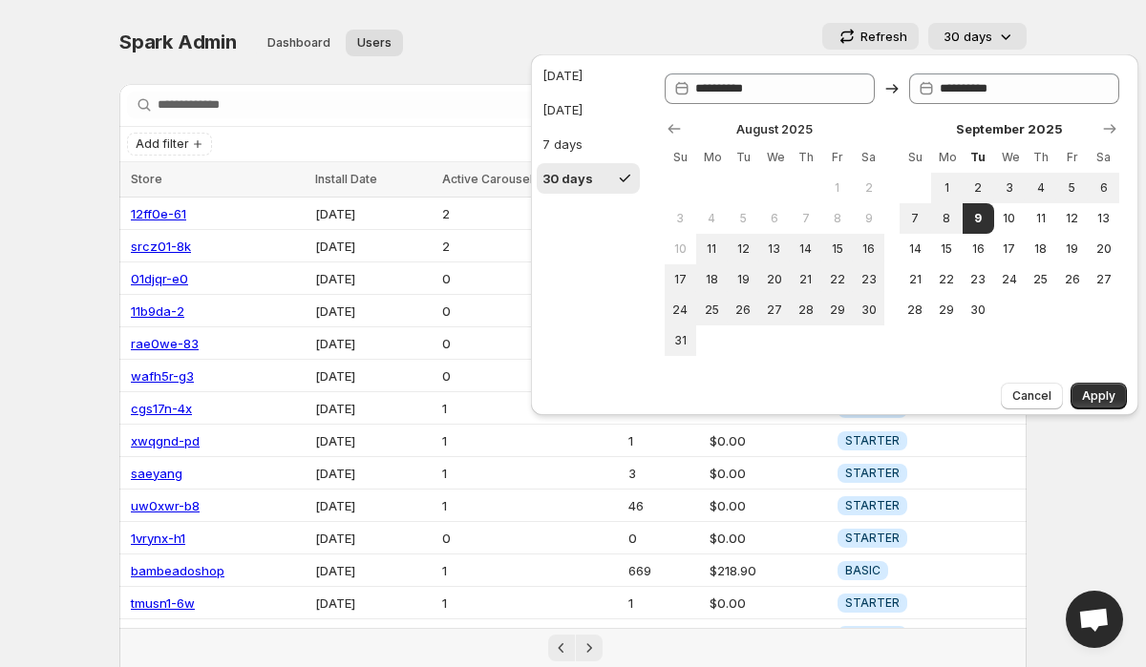
click at [991, 31] on p "30 days" at bounding box center [967, 36] width 49 height 19
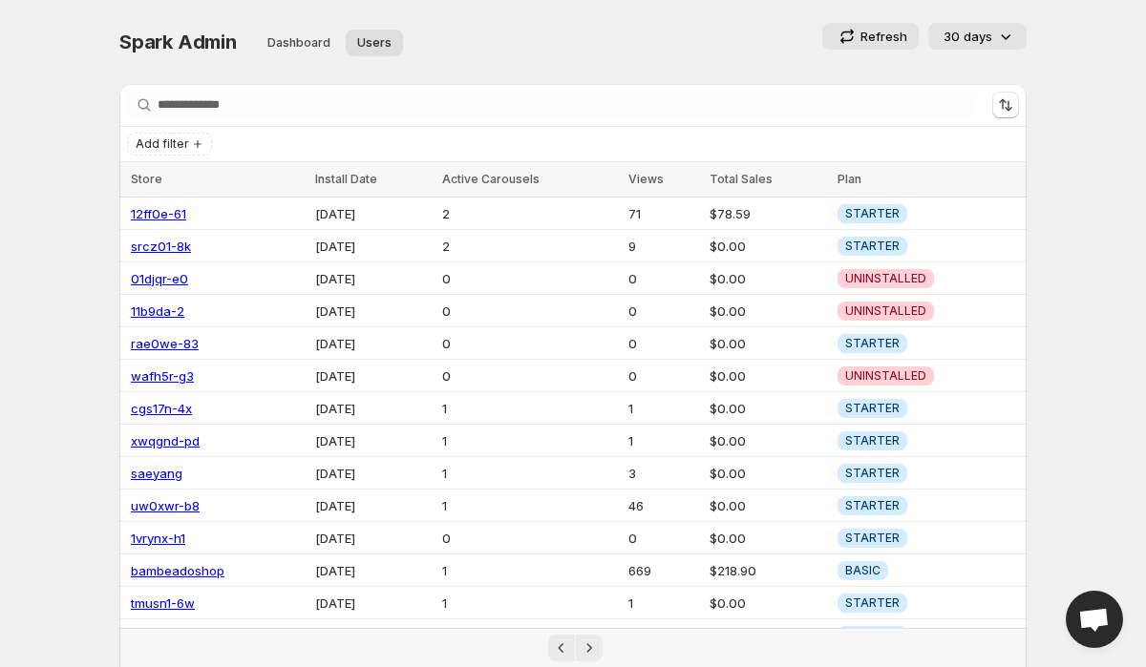
click at [164, 43] on span "Spark Admin" at bounding box center [177, 42] width 117 height 23
click at [659, 52] on div "Spark Admin Dashboard Users More views Dashboard Users More views Refresh 30 da…" at bounding box center [572, 42] width 907 height 38
